Goal: Task Accomplishment & Management: Use online tool/utility

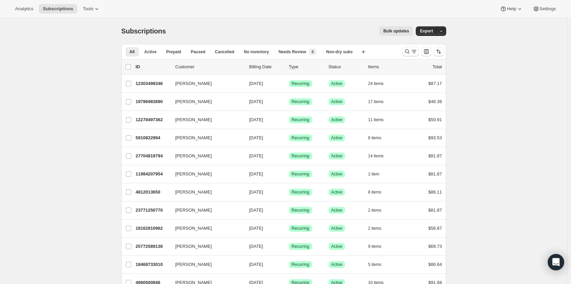
click at [407, 31] on span "Bulk updates" at bounding box center [396, 30] width 26 height 5
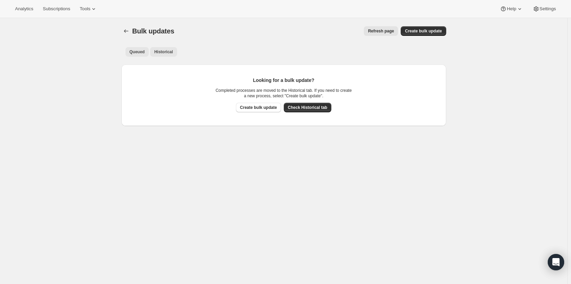
click at [168, 52] on span "Historical" at bounding box center [163, 51] width 19 height 5
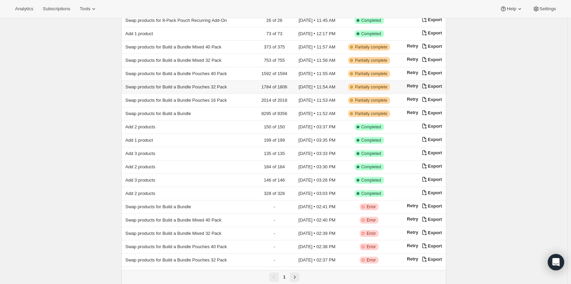
scroll to position [217, 0]
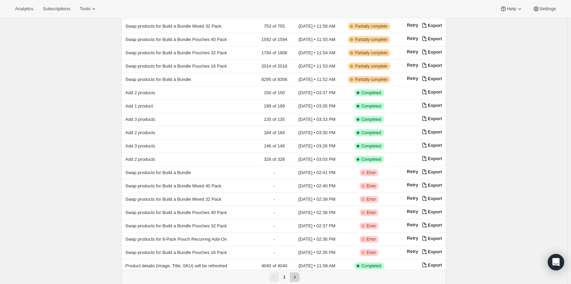
click at [298, 274] on icon "Next" at bounding box center [294, 277] width 7 height 7
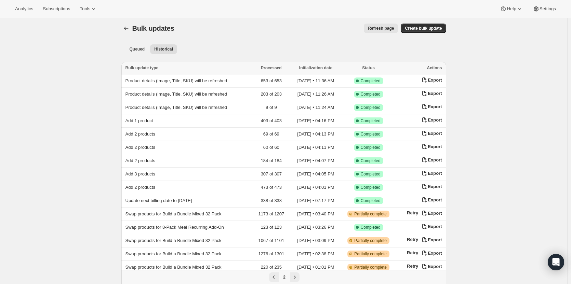
scroll to position [0, 0]
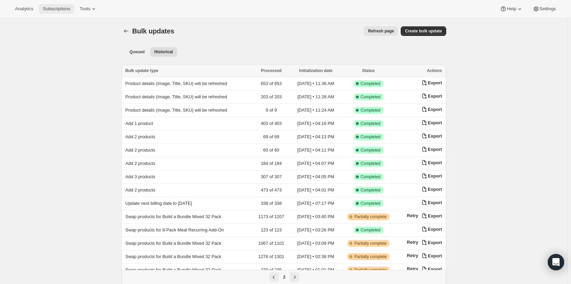
click at [64, 8] on span "Subscriptions" at bounding box center [56, 8] width 27 height 5
